Goal: Task Accomplishment & Management: Use online tool/utility

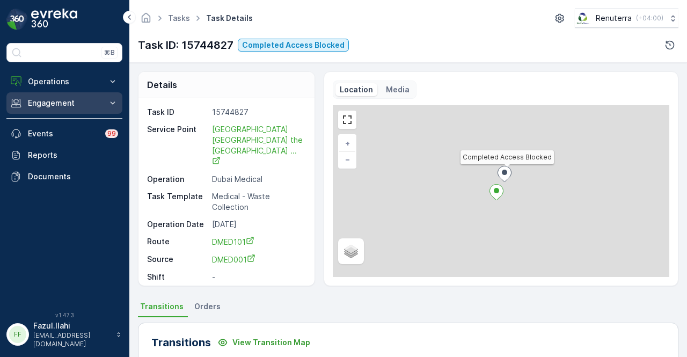
click at [81, 104] on p "Engagement" at bounding box center [64, 103] width 73 height 11
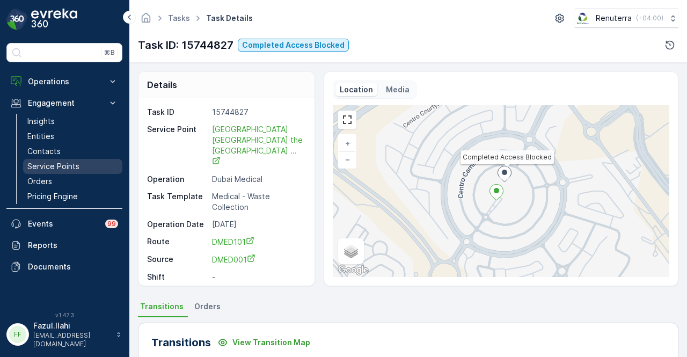
click at [88, 164] on link "Service Points" at bounding box center [72, 166] width 99 height 15
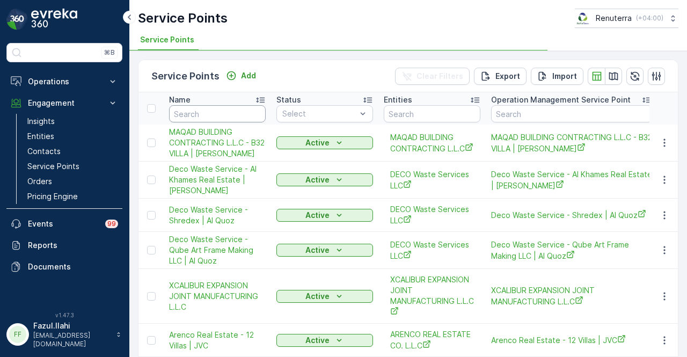
click at [236, 109] on input "text" at bounding box center [217, 113] width 97 height 17
click at [234, 111] on input "text" at bounding box center [217, 113] width 97 height 17
type input "ultimate"
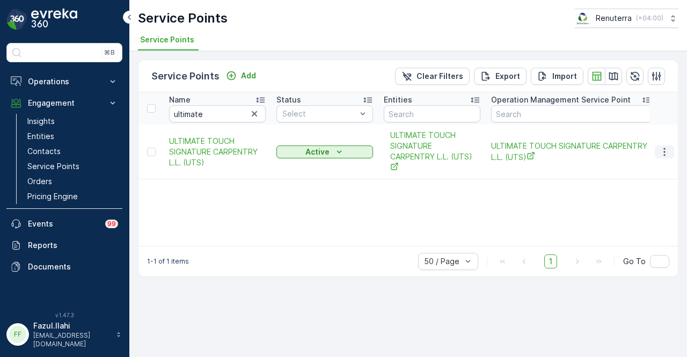
click at [668, 149] on icon "button" at bounding box center [664, 152] width 11 height 11
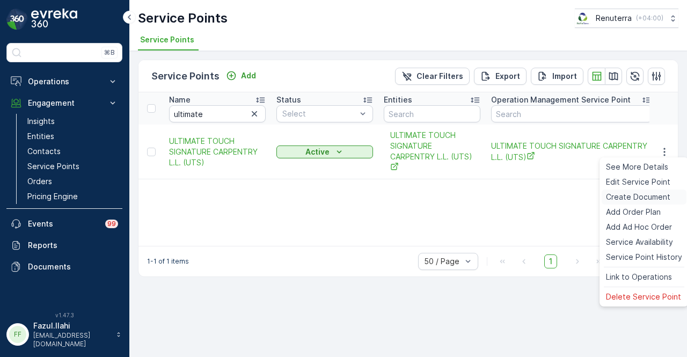
click at [665, 193] on span "Create Document" at bounding box center [638, 197] width 64 height 11
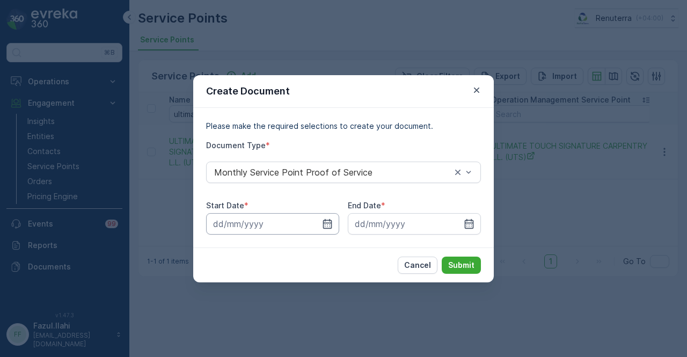
click at [334, 224] on input at bounding box center [272, 223] width 133 height 21
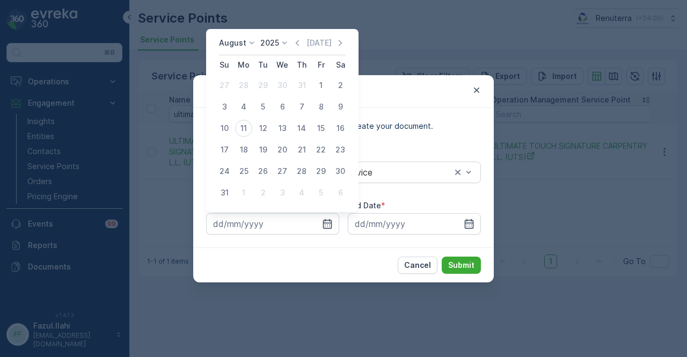
click at [294, 38] on div "[DATE] [DATE]" at bounding box center [282, 47] width 127 height 18
click at [294, 42] on div "[DATE] [DATE]" at bounding box center [282, 47] width 127 height 18
click at [297, 46] on icon "button" at bounding box center [297, 43] width 11 height 11
click at [297, 46] on div "Create Document Please make the required selections to create your document. Do…" at bounding box center [343, 178] width 687 height 357
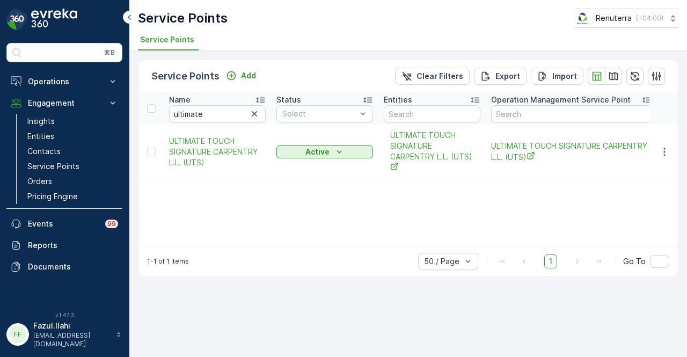
drag, startPoint x: 375, startPoint y: 215, endPoint x: 687, endPoint y: 195, distance: 312.6
click at [385, 215] on div "Name ultimate Status Select Entities Operation Management Service Point Address…" at bounding box center [409, 169] width 540 height 154
click at [666, 154] on icon "button" at bounding box center [664, 152] width 11 height 11
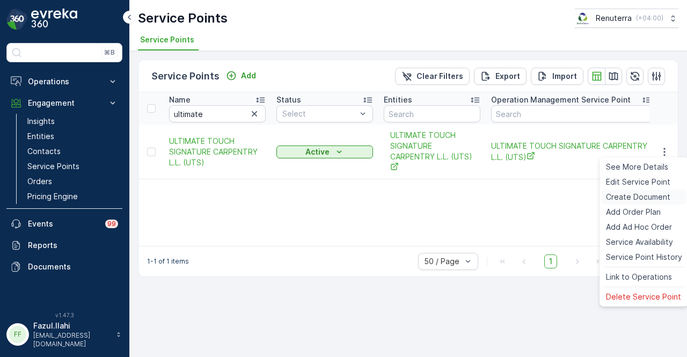
click at [656, 196] on span "Create Document" at bounding box center [638, 197] width 64 height 11
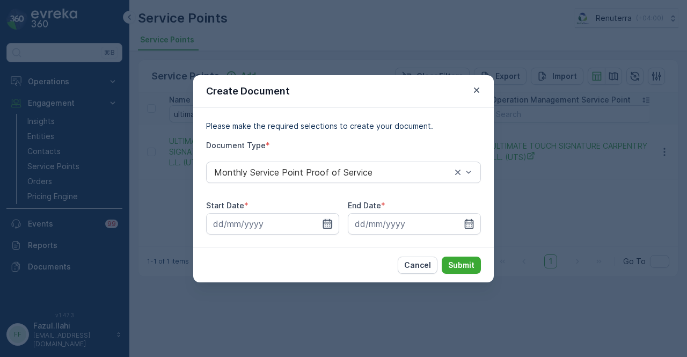
click at [329, 220] on icon "button" at bounding box center [327, 224] width 11 height 11
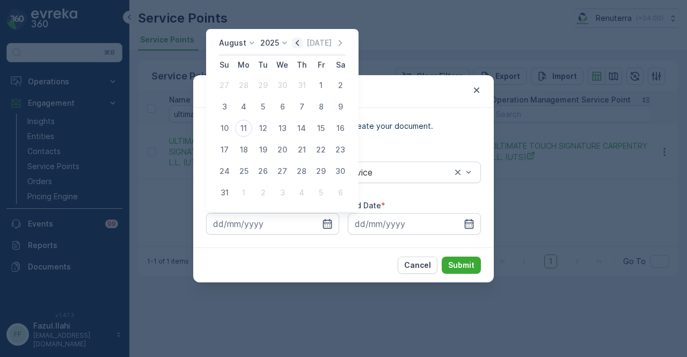
click at [301, 46] on icon "button" at bounding box center [297, 43] width 11 height 11
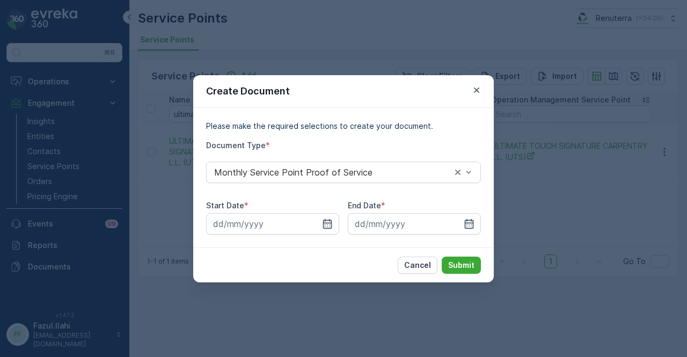
click at [301, 46] on div "Create Document Please make the required selections to create your document. Do…" at bounding box center [343, 178] width 687 height 357
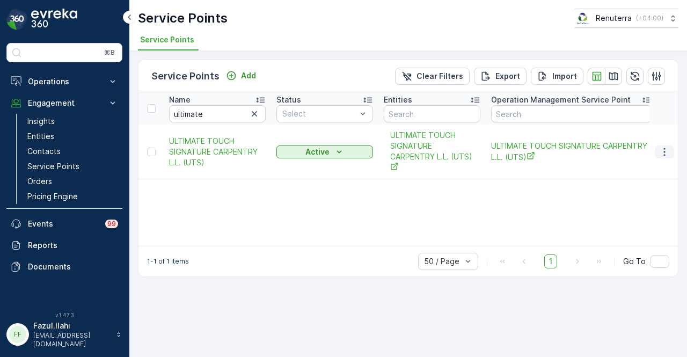
click at [664, 149] on icon "button" at bounding box center [664, 152] width 11 height 11
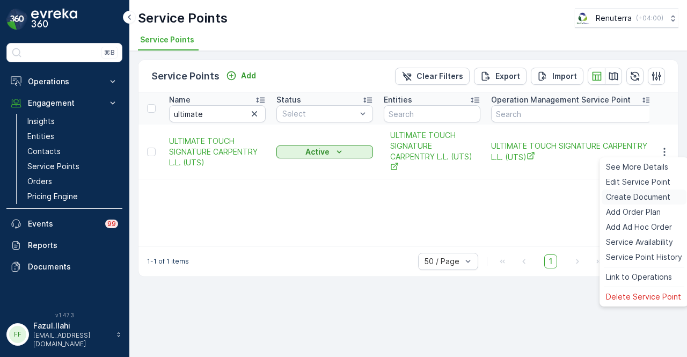
click at [641, 198] on span "Create Document" at bounding box center [638, 197] width 64 height 11
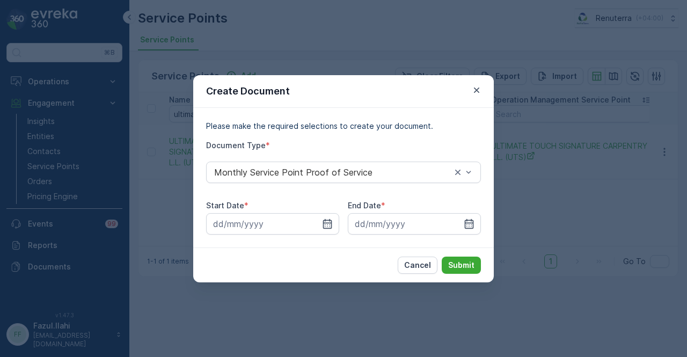
click at [324, 208] on div "Start Date *" at bounding box center [272, 205] width 133 height 11
click at [324, 221] on icon "button" at bounding box center [327, 224] width 11 height 11
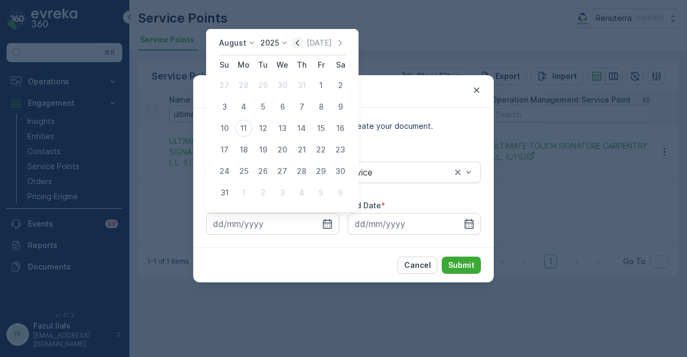
click at [301, 46] on icon "button" at bounding box center [297, 43] width 11 height 11
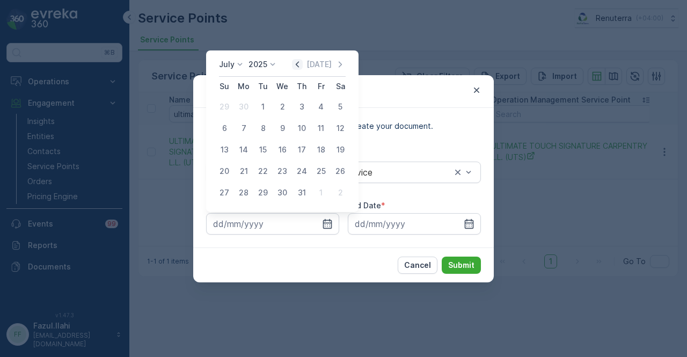
click at [300, 61] on icon "button" at bounding box center [297, 64] width 11 height 11
click at [229, 109] on div "1" at bounding box center [224, 106] width 17 height 17
type input "[DATE]"
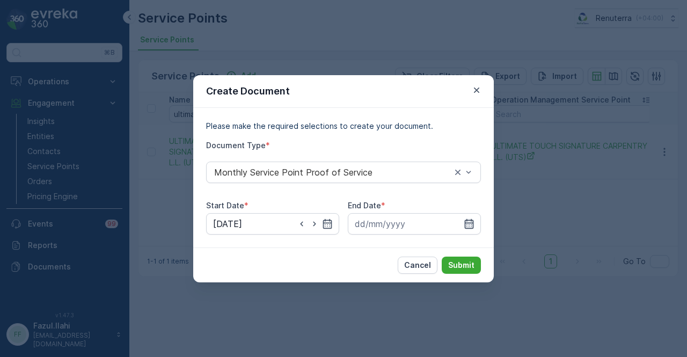
click at [472, 224] on icon "button" at bounding box center [469, 224] width 11 height 11
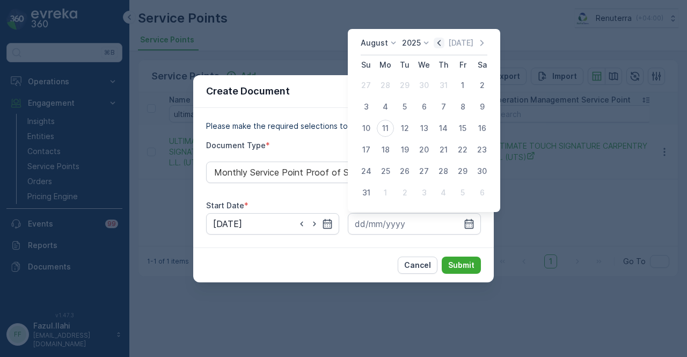
click at [444, 45] on icon "button" at bounding box center [439, 43] width 11 height 11
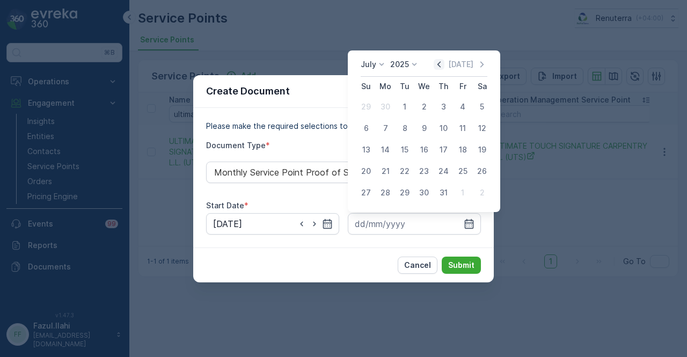
click at [439, 67] on icon "button" at bounding box center [439, 64] width 11 height 11
click at [378, 191] on div "30" at bounding box center [385, 192] width 17 height 17
type input "[DATE]"
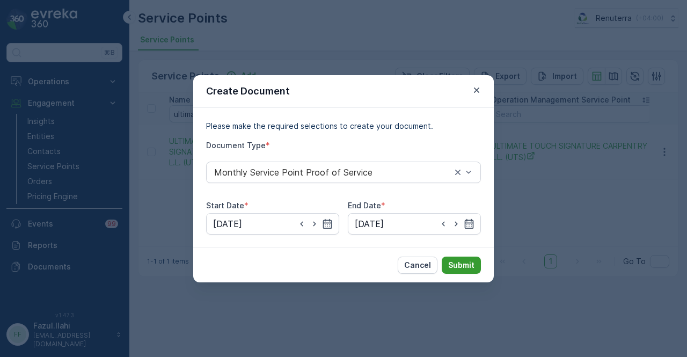
click at [467, 262] on p "Submit" at bounding box center [461, 265] width 26 height 11
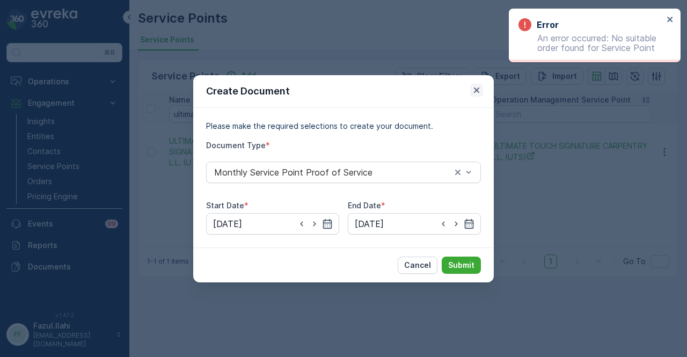
click at [477, 92] on icon "button" at bounding box center [477, 90] width 11 height 11
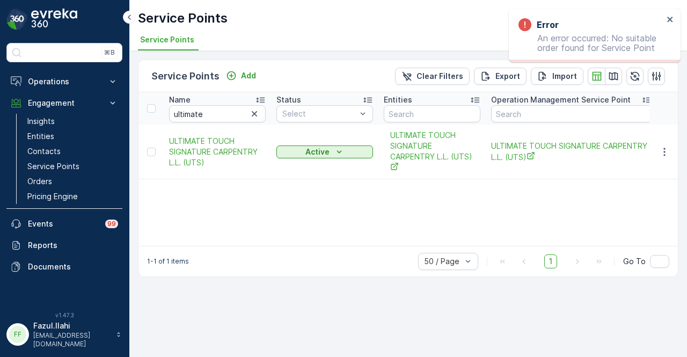
click at [430, 209] on div "Name ultimate Status Select Entities Operation Management Service Point Address…" at bounding box center [409, 169] width 540 height 154
